Goal: Task Accomplishment & Management: Use online tool/utility

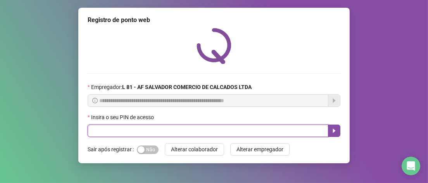
click at [115, 134] on input "text" at bounding box center [208, 131] width 240 height 12
type input "*****"
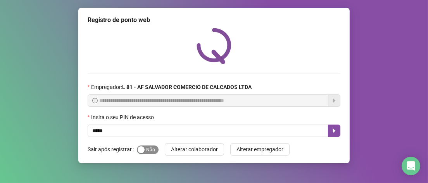
click at [138, 151] on div "button" at bounding box center [140, 149] width 7 height 7
click at [336, 131] on icon "caret-right" at bounding box center [334, 131] width 6 height 6
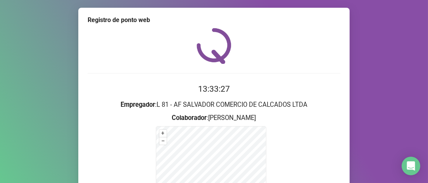
scroll to position [116, 0]
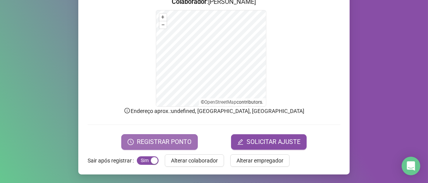
click at [175, 141] on span "REGISTRAR PONTO" at bounding box center [164, 141] width 55 height 9
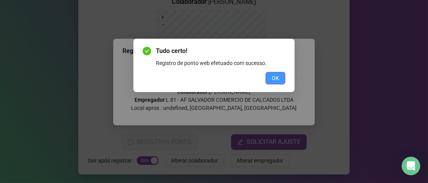
click at [279, 73] on button "OK" at bounding box center [275, 78] width 20 height 12
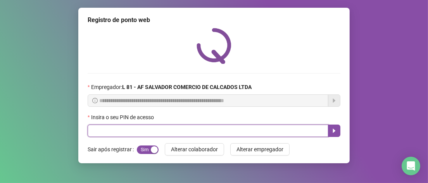
click at [124, 134] on input "text" at bounding box center [208, 131] width 240 height 12
type input "*****"
click at [335, 131] on icon "caret-right" at bounding box center [334, 131] width 6 height 6
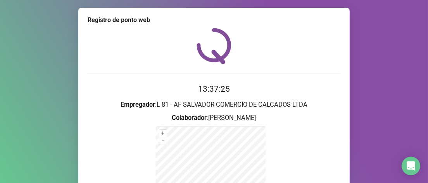
scroll to position [116, 0]
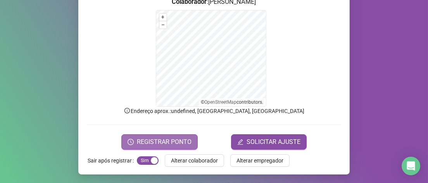
click at [179, 138] on span "REGISTRAR PONTO" at bounding box center [164, 141] width 55 height 9
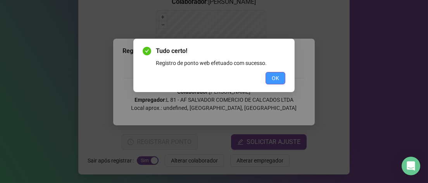
click at [279, 77] on button "OK" at bounding box center [275, 78] width 20 height 12
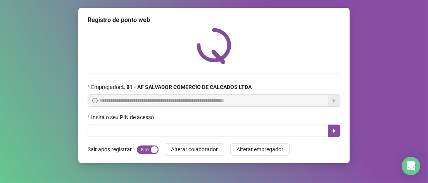
scroll to position [0, 0]
